Goal: Transaction & Acquisition: Purchase product/service

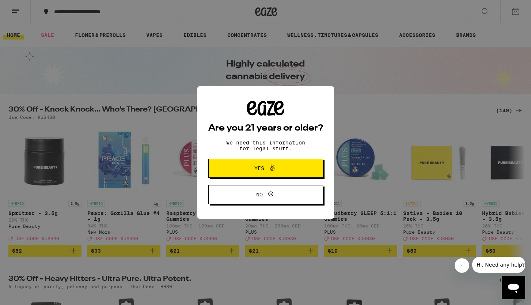
click at [293, 165] on button "Yes" at bounding box center [265, 168] width 115 height 19
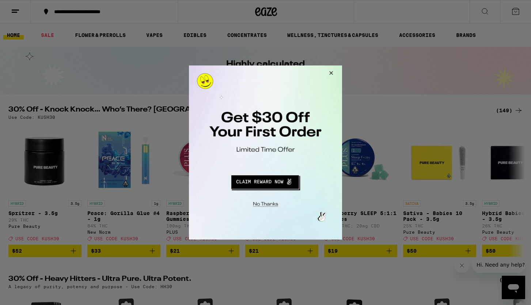
click at [276, 202] on button "Close Modal" at bounding box center [264, 202] width 149 height 11
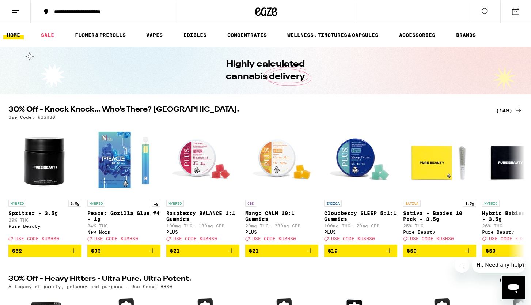
click at [12, 16] on button at bounding box center [15, 11] width 31 height 23
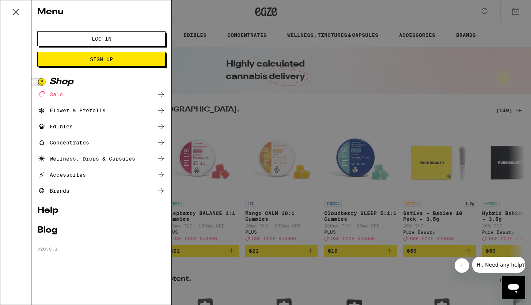
click at [58, 43] on button "Log In" at bounding box center [101, 38] width 128 height 15
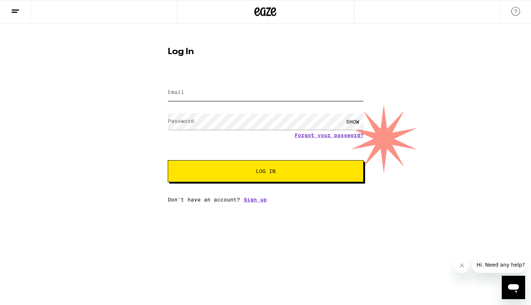
type input "[EMAIL_ADDRESS][DOMAIN_NAME]"
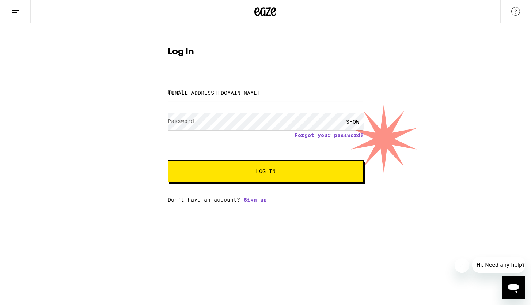
click at [265, 172] on button "Log In" at bounding box center [266, 171] width 196 height 22
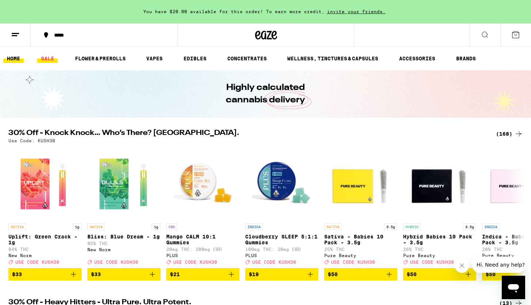
click at [49, 62] on link "SALE" at bounding box center [47, 58] width 20 height 9
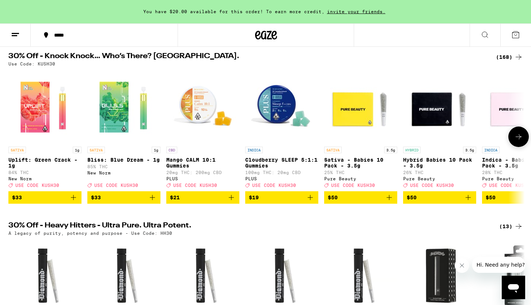
scroll to position [80, 0]
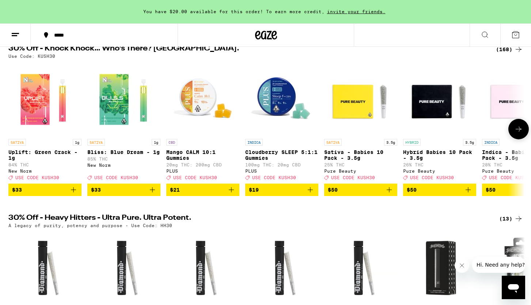
click at [516, 131] on icon at bounding box center [518, 129] width 9 height 9
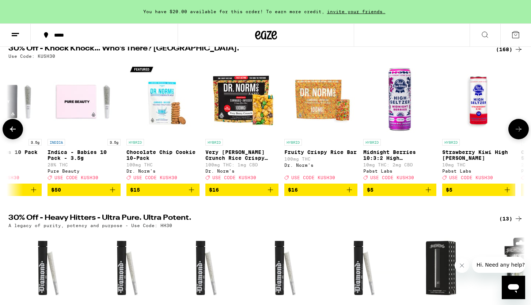
scroll to position [0, 435]
click at [516, 131] on icon at bounding box center [518, 129] width 9 height 9
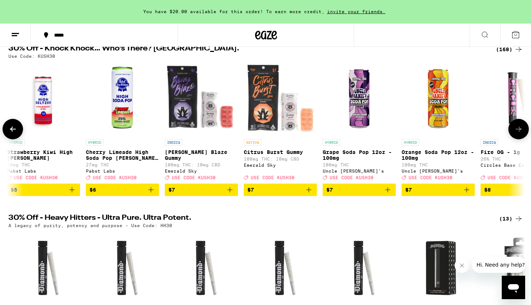
click at [516, 131] on icon at bounding box center [518, 129] width 9 height 9
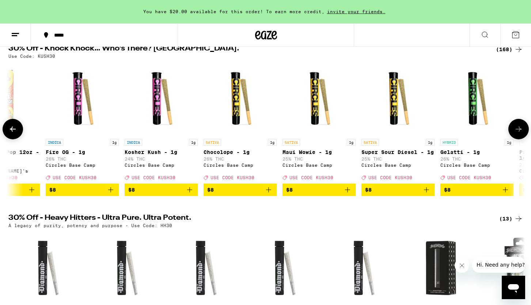
click at [516, 131] on icon at bounding box center [518, 129] width 9 height 9
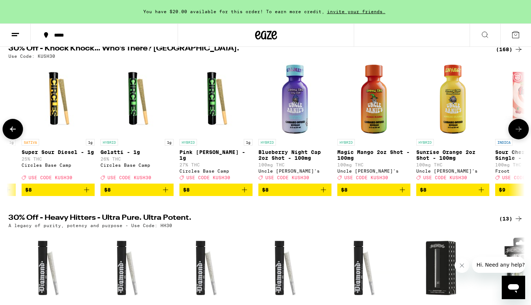
scroll to position [0, 1740]
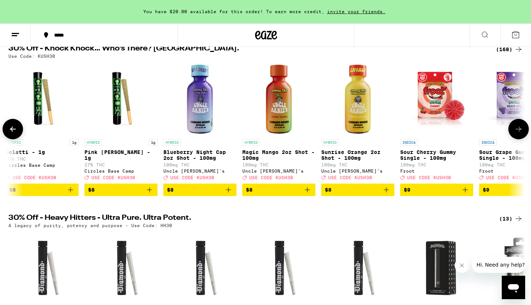
click at [516, 131] on icon at bounding box center [518, 129] width 9 height 9
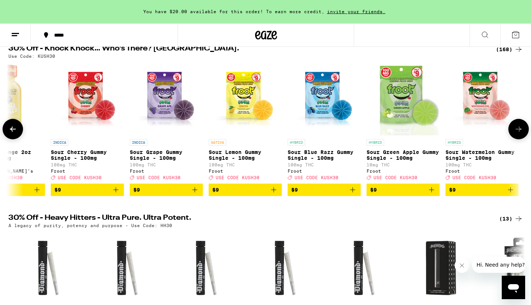
scroll to position [0, 2174]
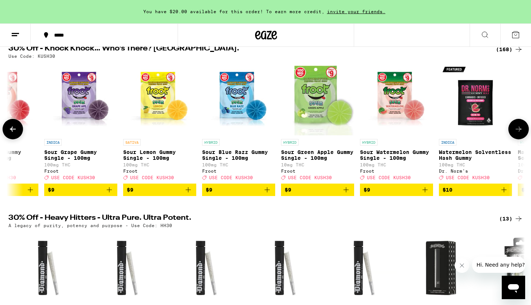
click at [516, 131] on icon at bounding box center [518, 129] width 9 height 9
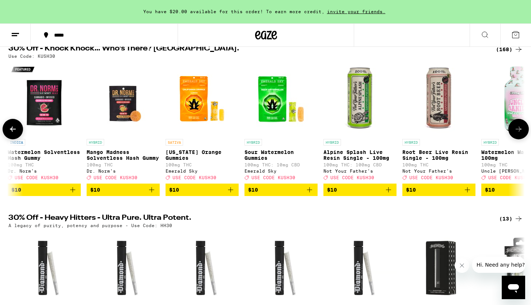
scroll to position [0, 2609]
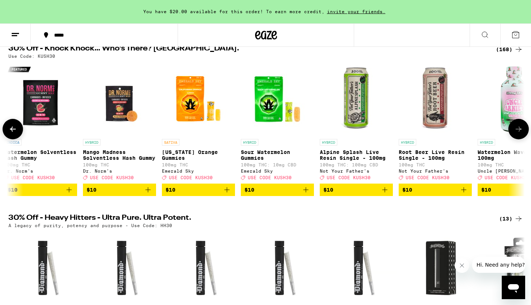
click at [306, 194] on icon "Add to bag" at bounding box center [305, 189] width 9 height 9
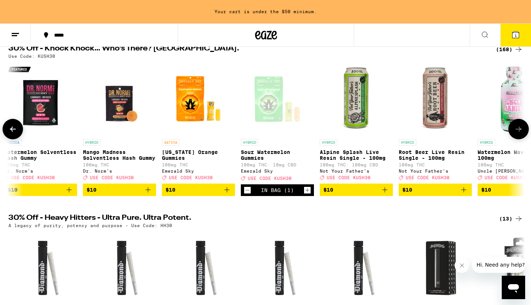
click at [227, 192] on icon "Add to bag" at bounding box center [226, 189] width 5 height 5
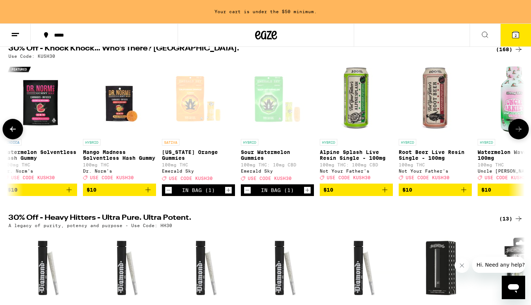
click at [519, 130] on icon at bounding box center [518, 129] width 9 height 9
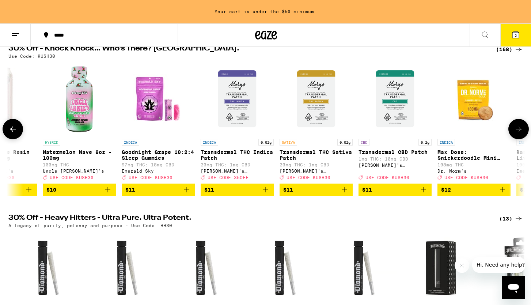
click at [328, 194] on span "$11" at bounding box center [316, 189] width 66 height 9
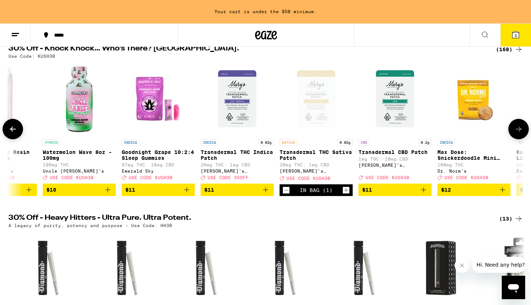
click at [520, 133] on icon at bounding box center [518, 129] width 9 height 9
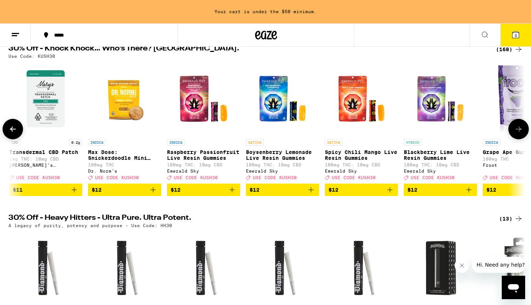
scroll to position [0, 3479]
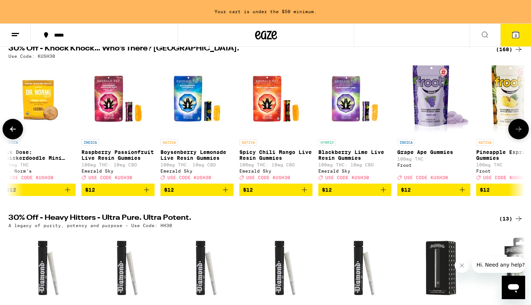
click at [520, 133] on icon at bounding box center [518, 129] width 9 height 9
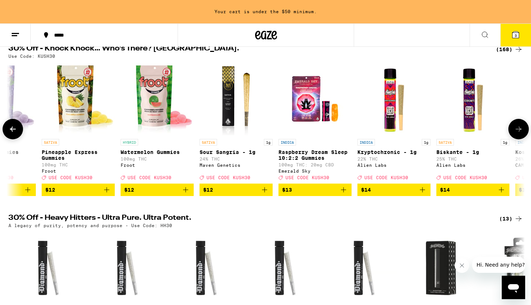
scroll to position [0, 3914]
click at [326, 191] on span "$13" at bounding box center [315, 189] width 66 height 9
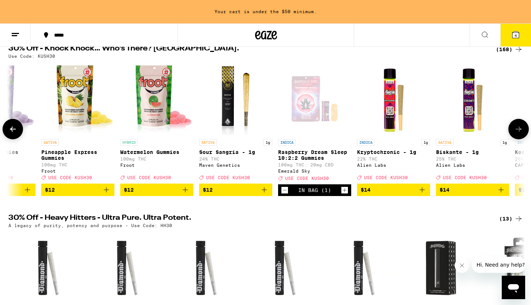
click at [525, 134] on button at bounding box center [518, 129] width 20 height 20
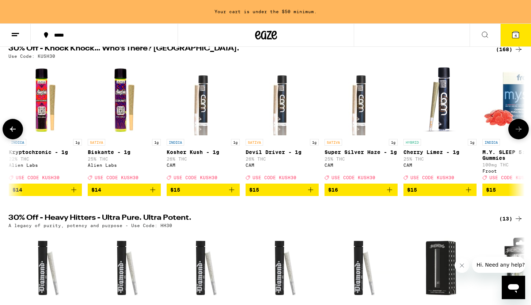
scroll to position [0, 4349]
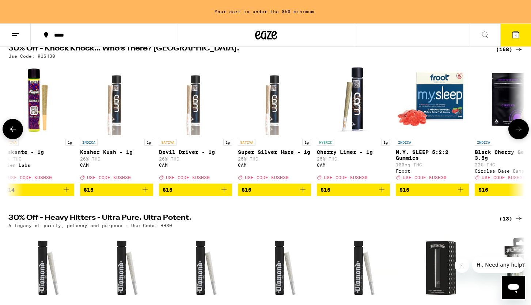
click at [525, 134] on button at bounding box center [518, 129] width 20 height 20
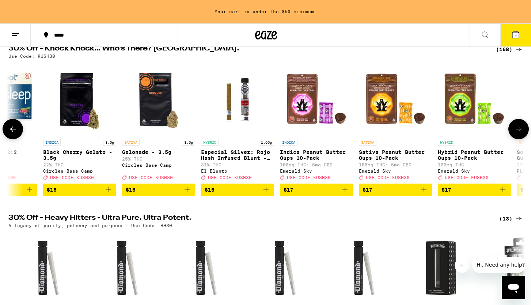
scroll to position [0, 4784]
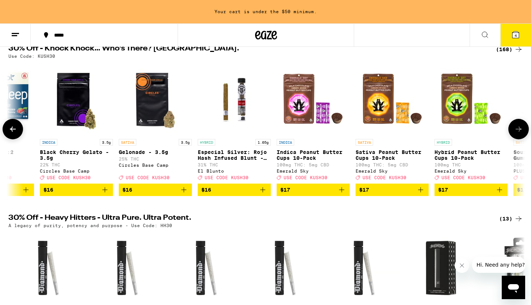
click at [164, 193] on span "$16" at bounding box center [155, 189] width 66 height 9
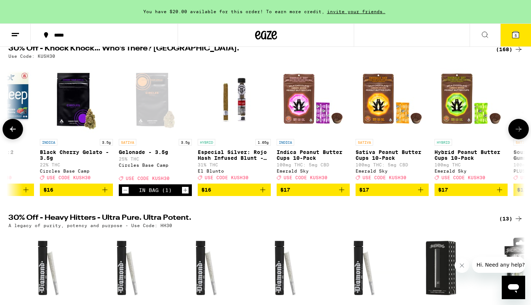
click at [516, 131] on icon at bounding box center [518, 129] width 9 height 9
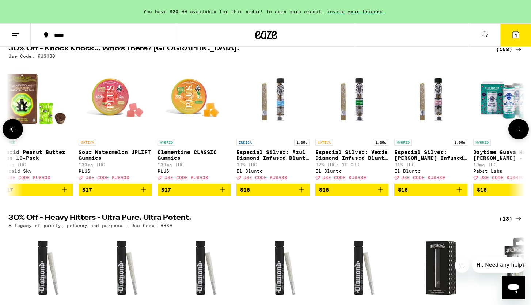
click at [516, 131] on icon at bounding box center [518, 129] width 9 height 9
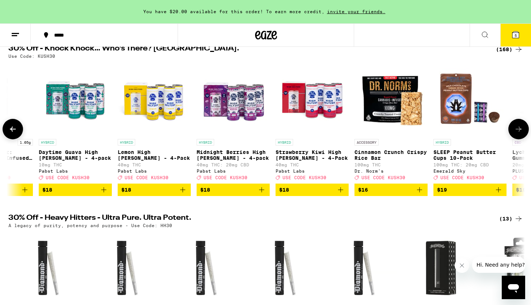
scroll to position [0, 5653]
click at [516, 131] on icon at bounding box center [518, 129] width 9 height 9
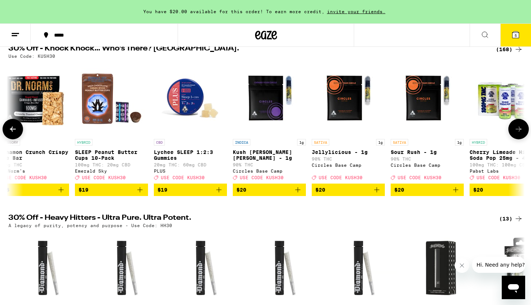
scroll to position [0, 6088]
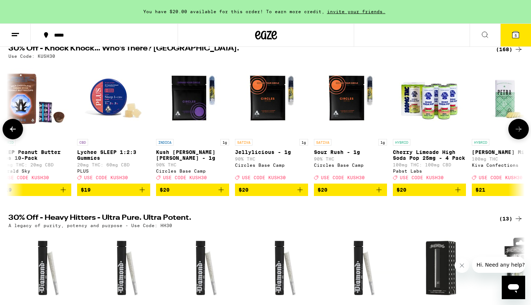
click at [516, 131] on icon at bounding box center [518, 129] width 9 height 9
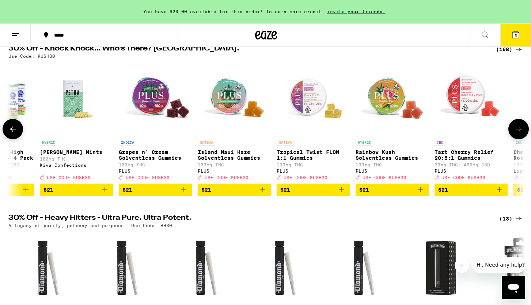
scroll to position [0, 6523]
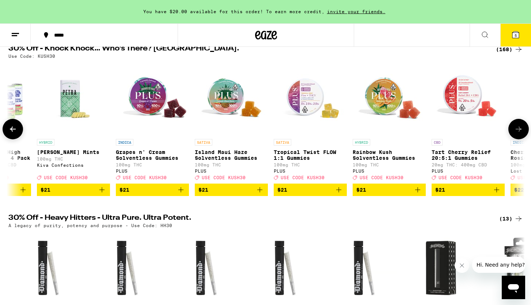
click at [516, 131] on icon at bounding box center [518, 129] width 9 height 9
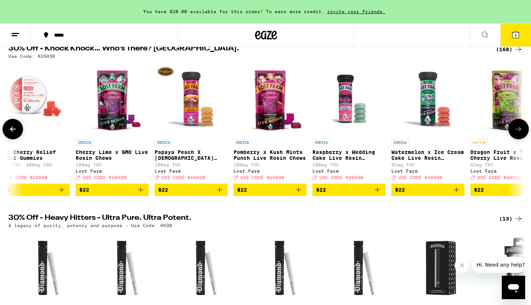
click at [516, 131] on icon at bounding box center [518, 129] width 9 height 9
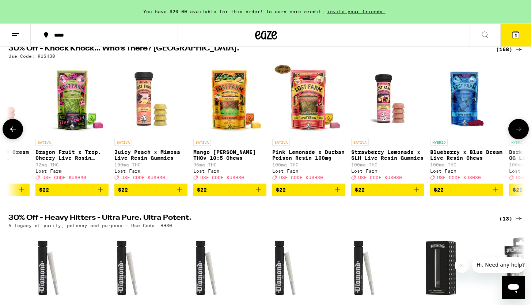
click at [516, 131] on icon at bounding box center [518, 129] width 9 height 9
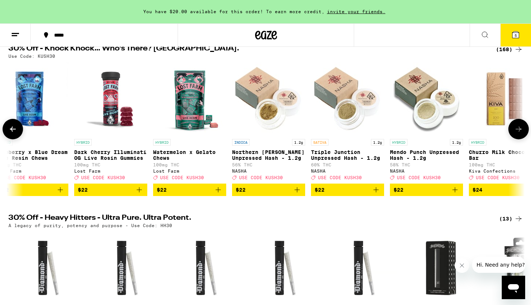
click at [516, 131] on icon at bounding box center [518, 129] width 9 height 9
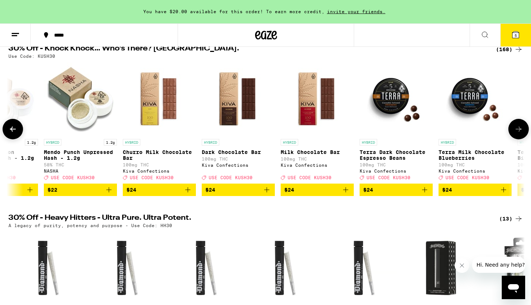
scroll to position [0, 8263]
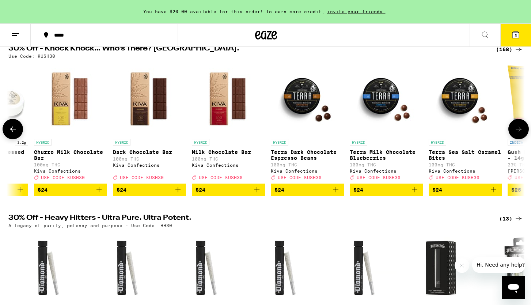
click at [516, 131] on icon at bounding box center [518, 129] width 9 height 9
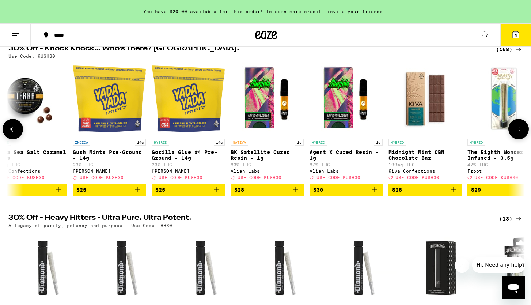
click at [516, 131] on icon at bounding box center [518, 129] width 9 height 9
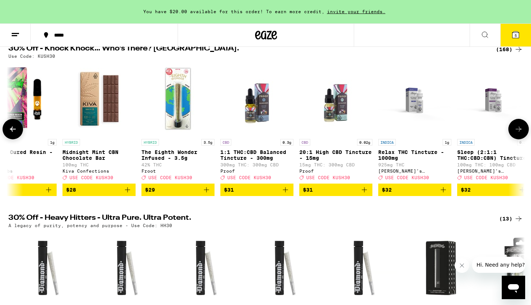
scroll to position [0, 9132]
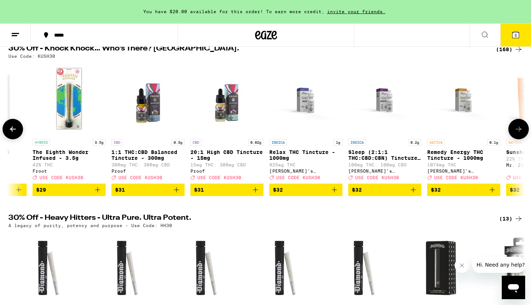
click at [516, 131] on icon at bounding box center [518, 129] width 9 height 9
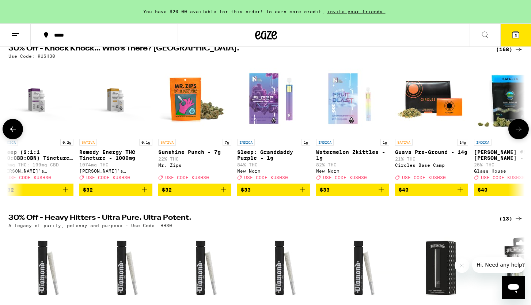
scroll to position [0, 9567]
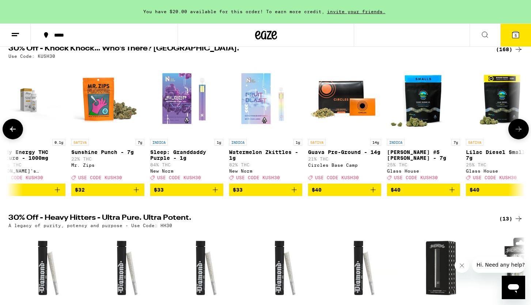
click at [516, 131] on icon at bounding box center [518, 129] width 9 height 9
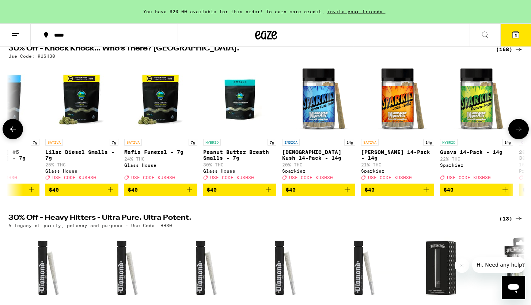
scroll to position [0, 10002]
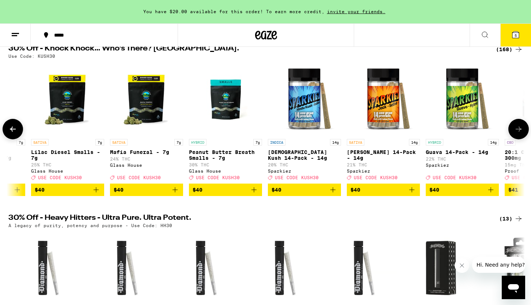
click at [516, 131] on icon at bounding box center [518, 129] width 9 height 9
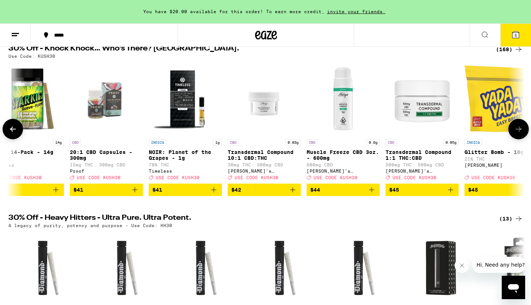
click at [516, 131] on icon at bounding box center [518, 129] width 9 height 9
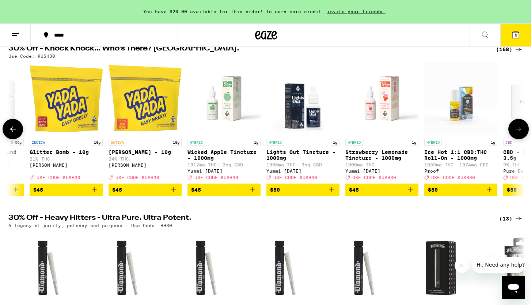
click at [516, 131] on icon at bounding box center [518, 129] width 9 height 9
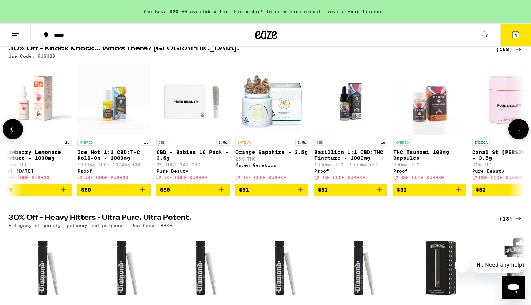
scroll to position [0, 11307]
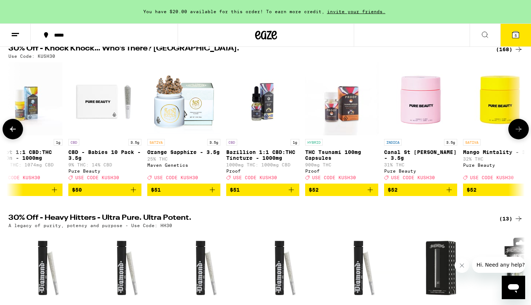
click at [516, 131] on icon at bounding box center [518, 129] width 9 height 9
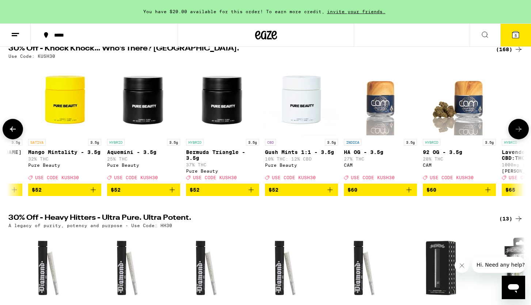
click at [516, 131] on icon at bounding box center [518, 129] width 9 height 9
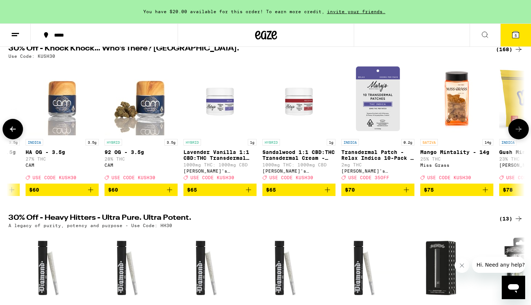
scroll to position [0, 12177]
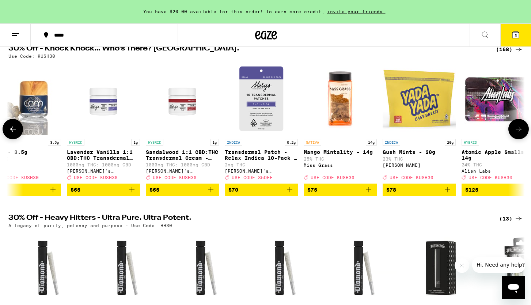
click at [260, 194] on span "$70" at bounding box center [261, 189] width 66 height 9
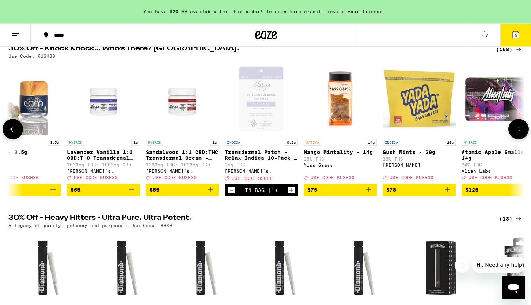
click at [521, 132] on icon at bounding box center [519, 128] width 6 height 5
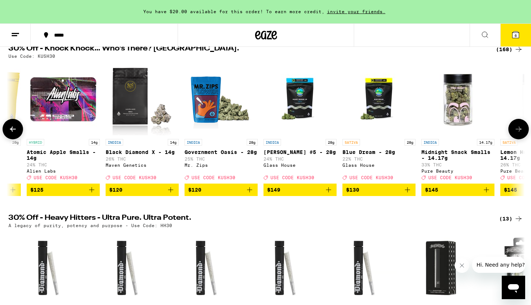
click at [521, 132] on icon at bounding box center [519, 128] width 6 height 5
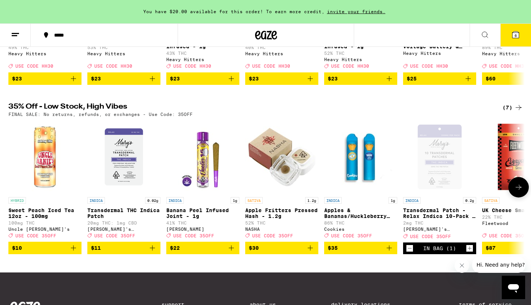
scroll to position [361, 0]
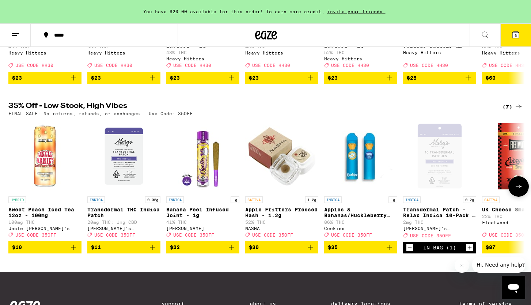
click at [112, 251] on span "$11" at bounding box center [124, 247] width 66 height 9
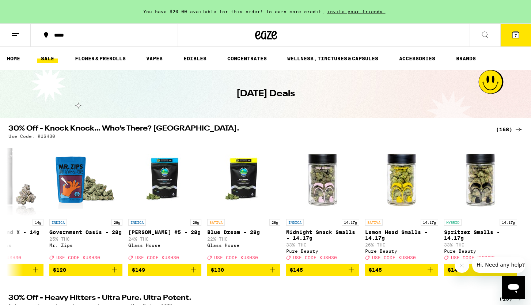
scroll to position [0, 0]
click at [519, 34] on icon at bounding box center [515, 34] width 7 height 7
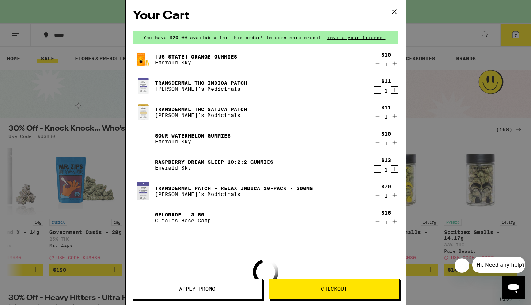
click at [206, 285] on button "Apply Promo" at bounding box center [197, 288] width 131 height 20
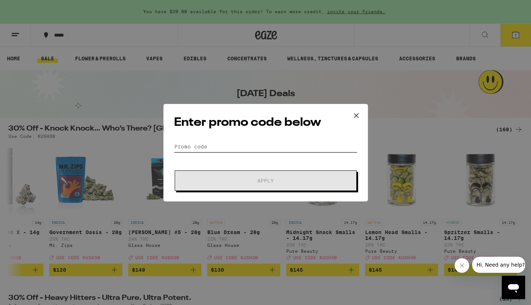
click at [220, 151] on input "Promo Code" at bounding box center [265, 146] width 183 height 11
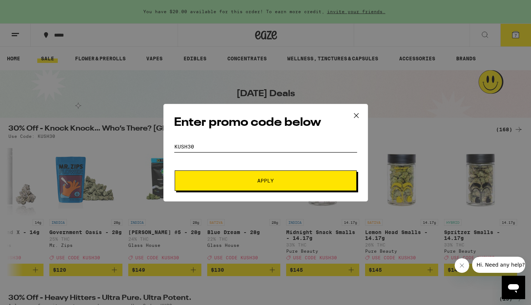
type input "kush30"
click at [224, 176] on button "Apply" at bounding box center [266, 180] width 182 height 20
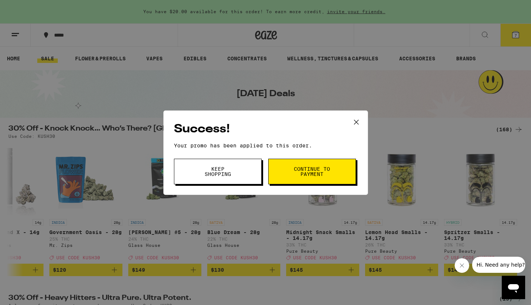
click at [238, 165] on button "Keep Shopping" at bounding box center [218, 172] width 88 height 26
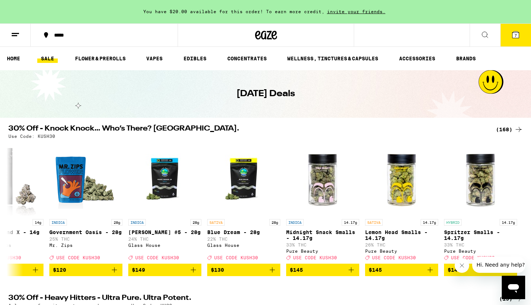
click at [515, 35] on span "7" at bounding box center [516, 35] width 2 height 4
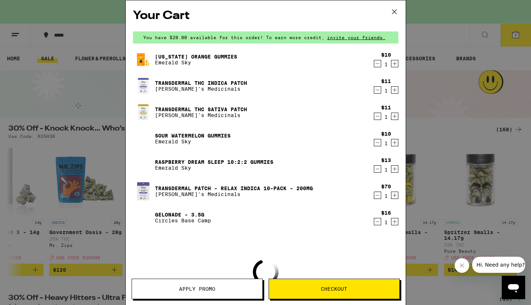
click at [175, 284] on button "Apply Promo" at bounding box center [197, 288] width 131 height 20
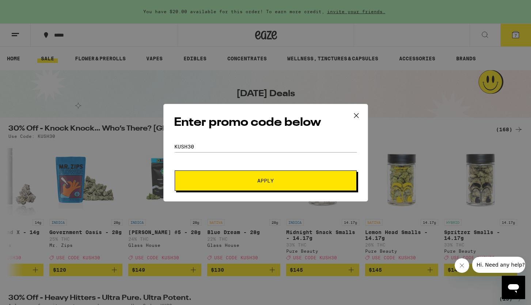
click at [356, 114] on icon at bounding box center [356, 115] width 11 height 11
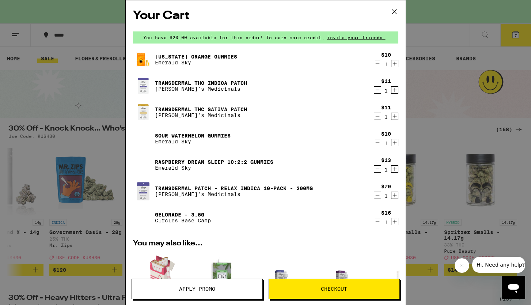
click at [378, 119] on icon "Decrement" at bounding box center [377, 116] width 7 height 9
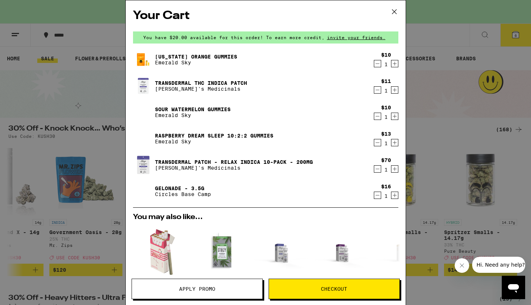
click at [378, 93] on icon "Decrement" at bounding box center [377, 90] width 7 height 9
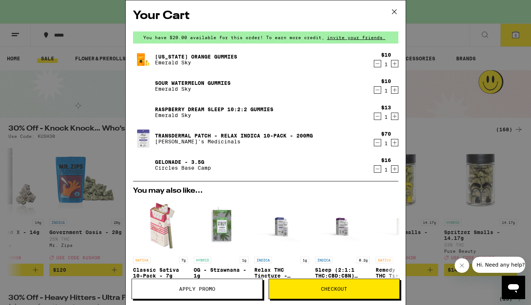
click at [374, 171] on icon "Decrement" at bounding box center [377, 168] width 7 height 9
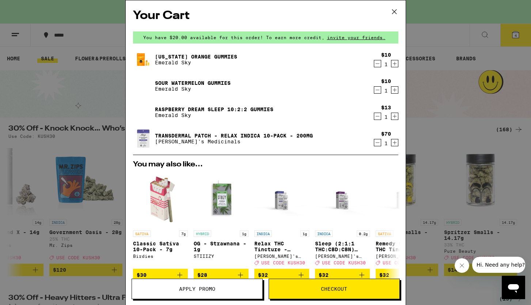
click at [392, 91] on icon "Increment" at bounding box center [394, 90] width 7 height 9
click at [395, 65] on icon "Increment" at bounding box center [394, 63] width 7 height 9
click at [378, 118] on icon "Decrement" at bounding box center [377, 116] width 7 height 9
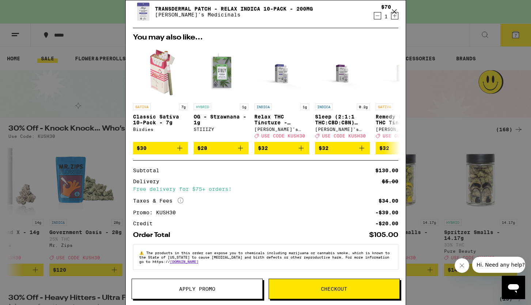
scroll to position [106, 0]
click at [322, 284] on button "Checkout" at bounding box center [334, 288] width 131 height 20
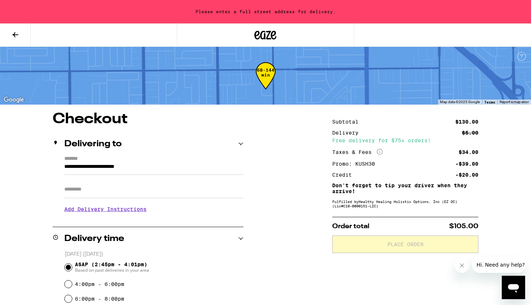
click at [107, 166] on input "**********" at bounding box center [153, 168] width 179 height 12
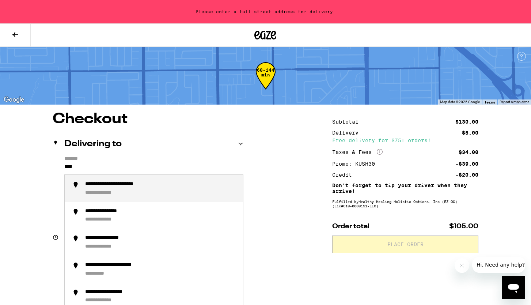
click at [103, 187] on div "**********" at bounding box center [128, 184] width 86 height 7
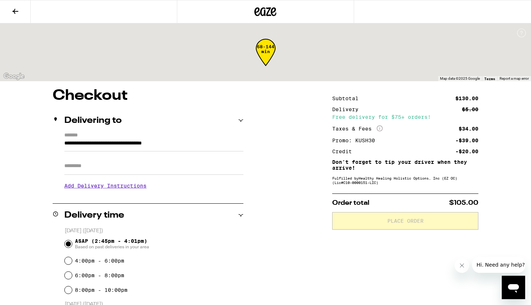
type input "**********"
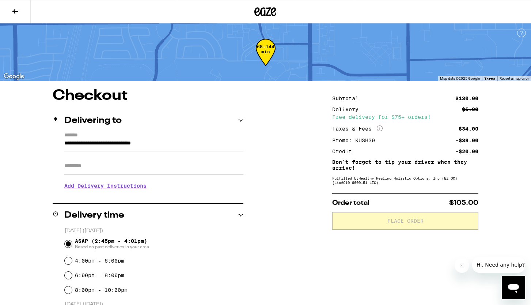
click at [98, 173] on input "Apt/Suite" at bounding box center [153, 166] width 179 height 18
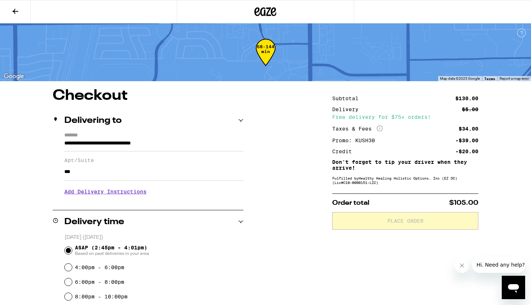
type input "***"
click at [77, 197] on h3 "Add Delivery Instructions" at bounding box center [153, 191] width 179 height 17
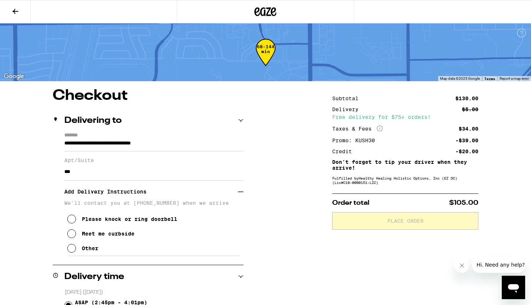
click at [73, 252] on icon at bounding box center [71, 248] width 9 height 9
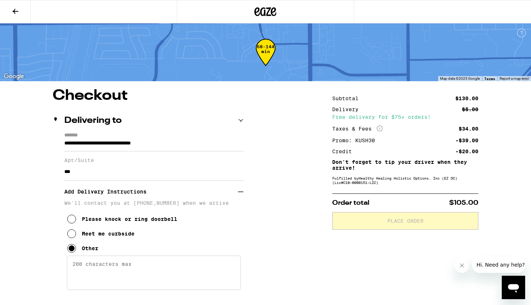
click at [110, 281] on textarea "Enter any other delivery instructions you want driver to know" at bounding box center [154, 272] width 174 height 34
paste textarea "Turn on Golf Course drive from MVE, take first left, keep left. Bldg 39, Unit F…"
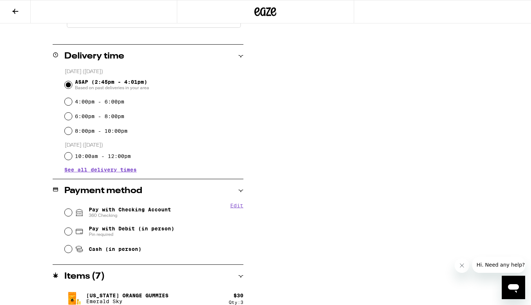
scroll to position [261, 0]
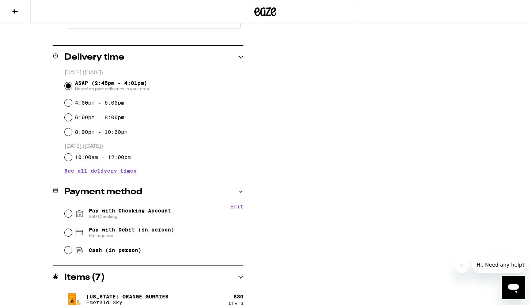
type textarea "Turn on Golf Course drive from MVE, take first left, keep left. Bldg 39, Unit F…"
click at [70, 118] on input "6:00pm - 8:00pm" at bounding box center [68, 117] width 7 height 7
radio input "true"
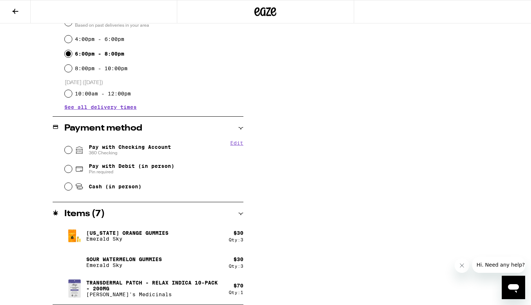
scroll to position [325, 0]
click at [69, 152] on input "Pay with Checking Account 360 Checking" at bounding box center [68, 149] width 7 height 7
radio input "true"
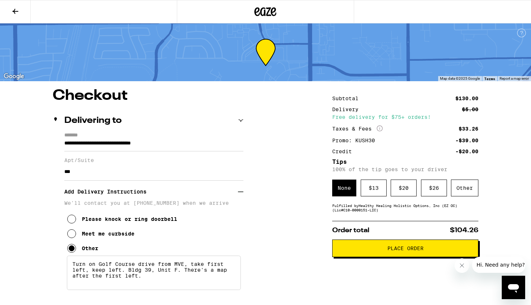
scroll to position [0, 0]
click at [462, 189] on div "Other" at bounding box center [464, 187] width 27 height 17
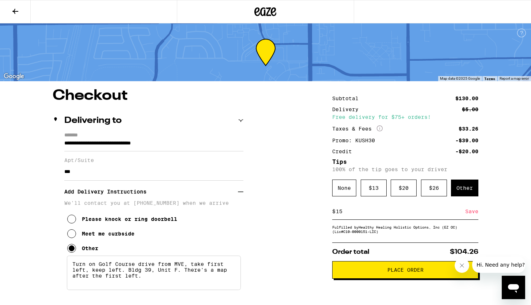
type input "15"
click at [469, 212] on div "Save" at bounding box center [471, 211] width 13 height 16
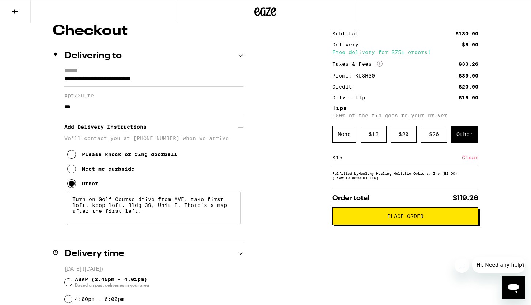
scroll to position [60, 0]
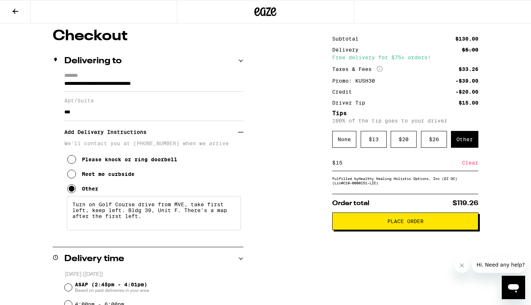
click at [407, 230] on button "Place Order" at bounding box center [405, 221] width 146 height 18
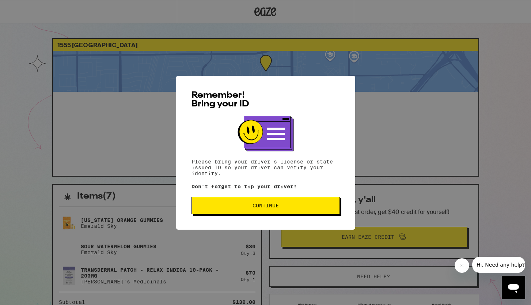
click at [287, 207] on span "Continue" at bounding box center [266, 205] width 136 height 5
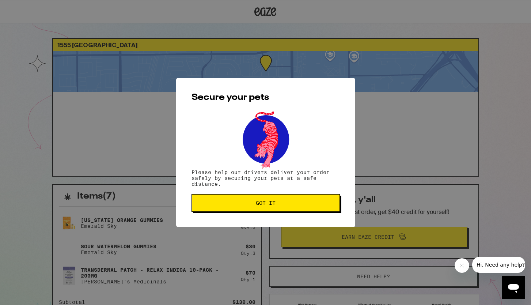
click at [261, 202] on span "Got it" at bounding box center [266, 202] width 20 height 5
